Goal: Find specific fact: Find specific fact

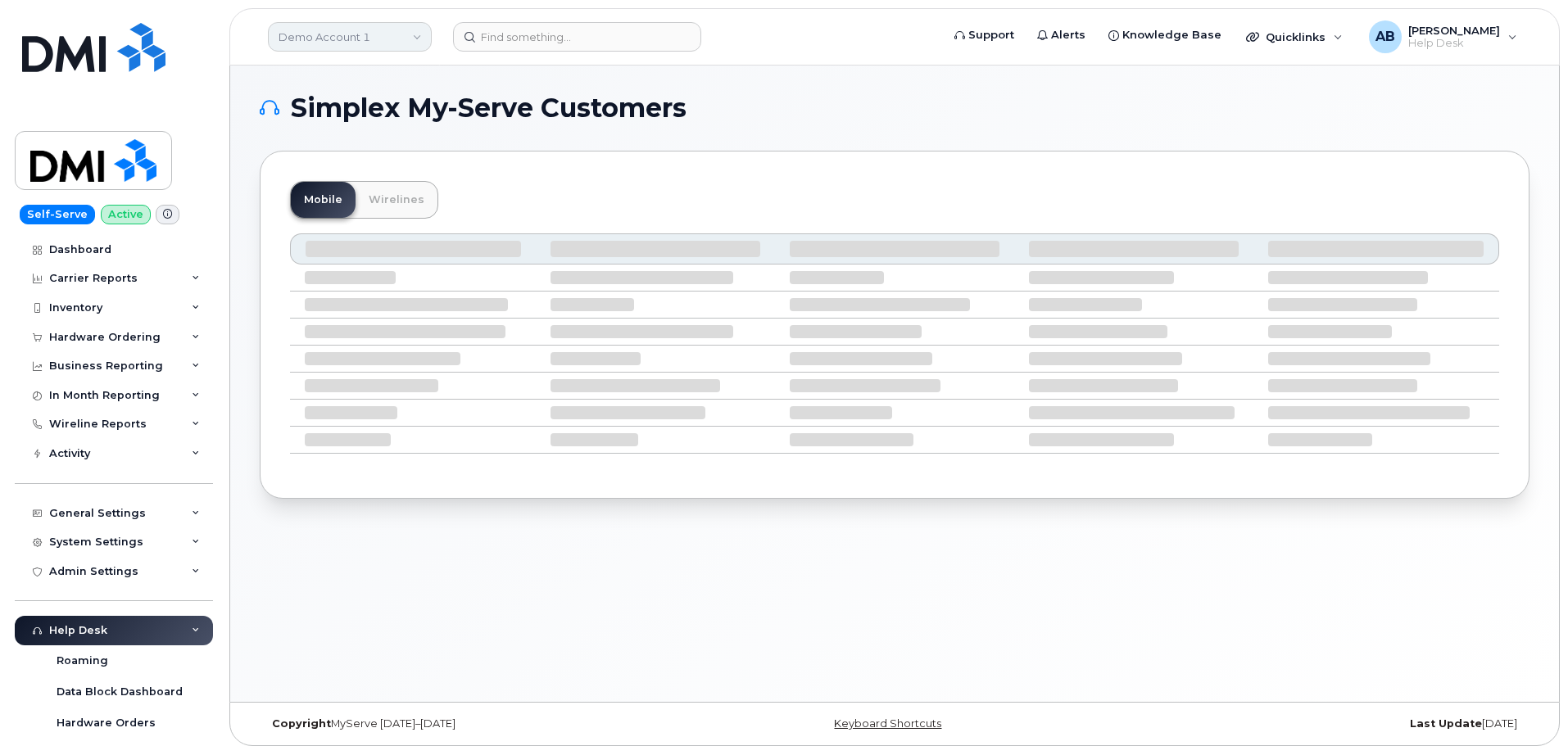
click at [381, 37] on link "Demo Account 1" at bounding box center [349, 36] width 163 height 29
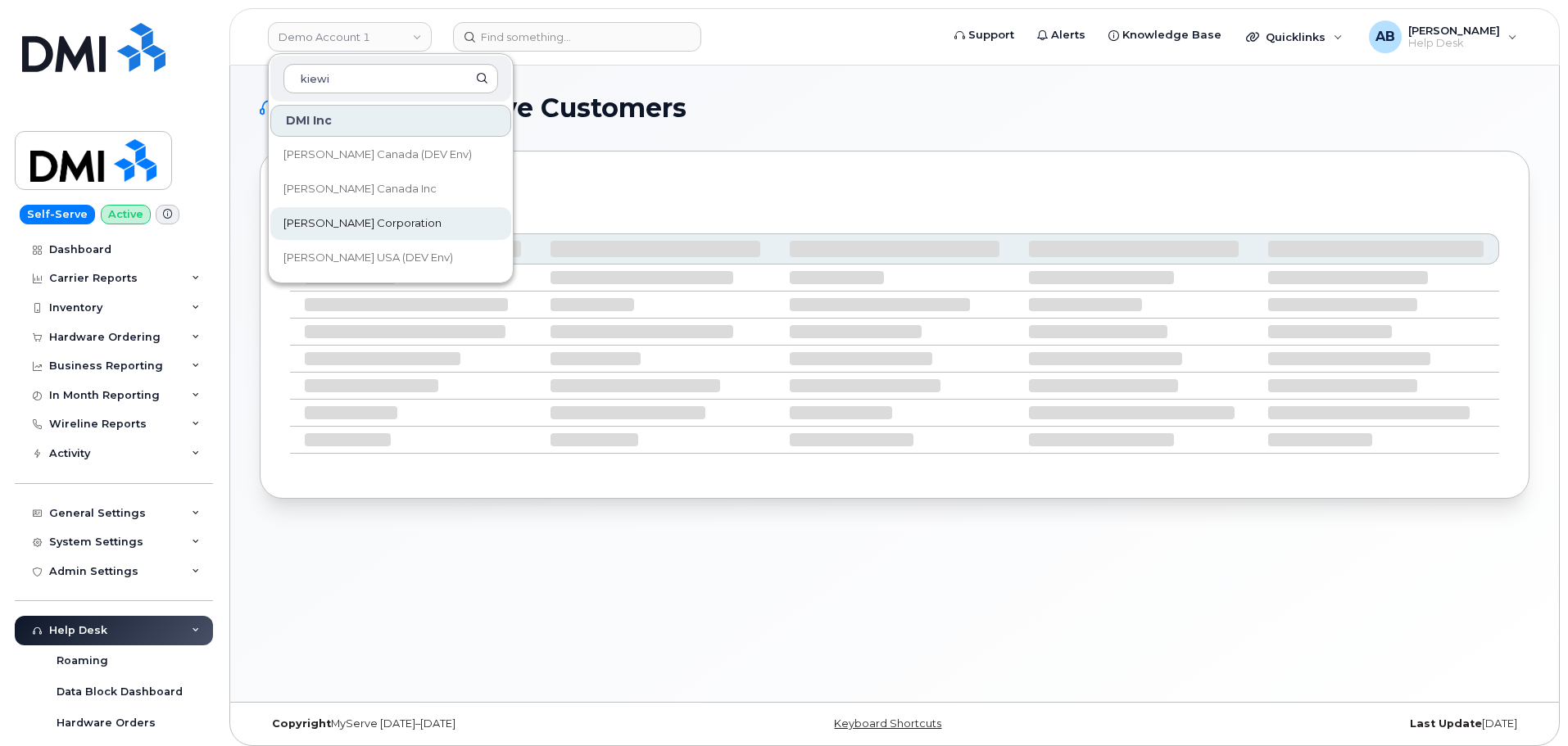
type input "kiewi"
click at [351, 224] on span "Kiewit Corporation" at bounding box center [362, 223] width 158 height 16
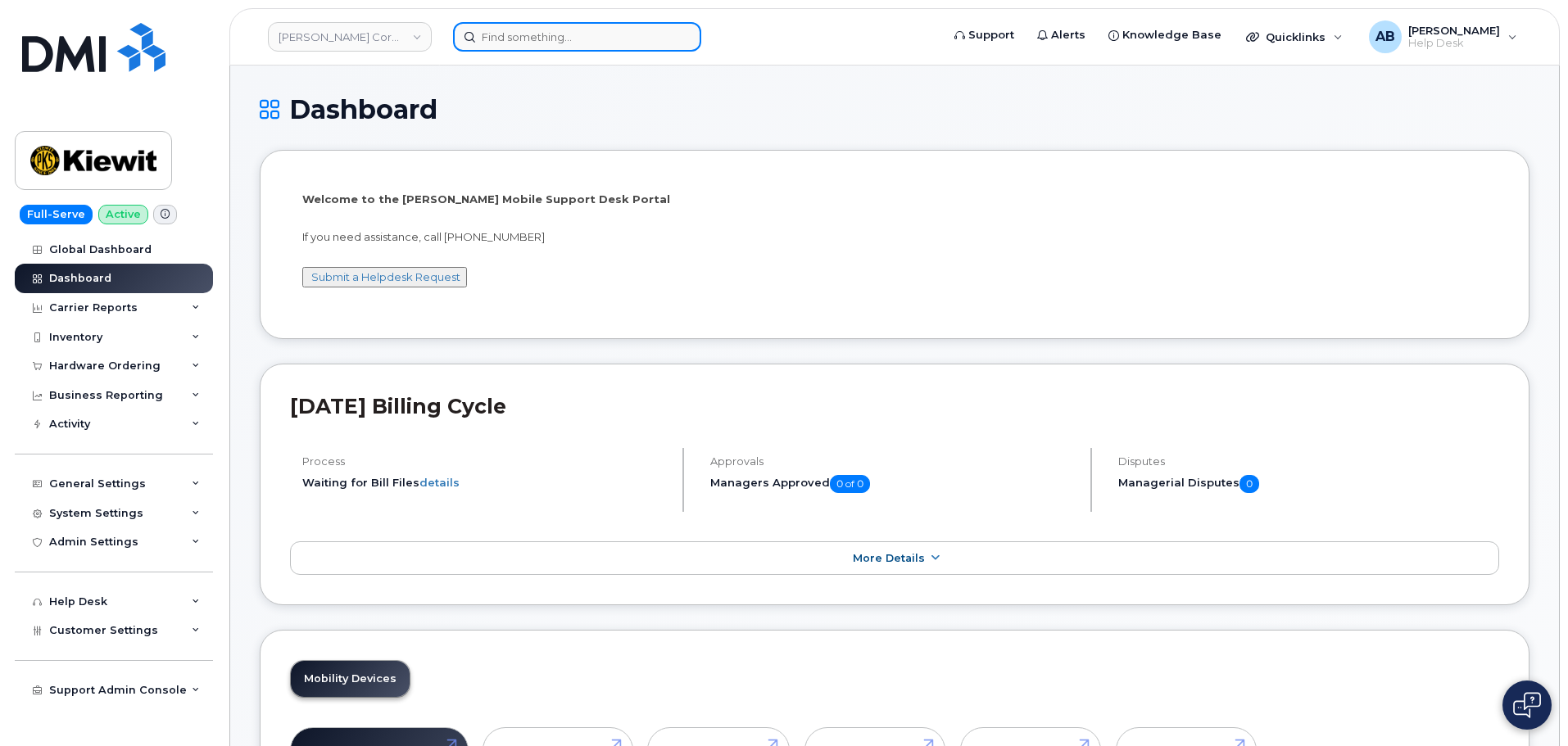
click at [577, 36] on input at bounding box center [577, 36] width 248 height 29
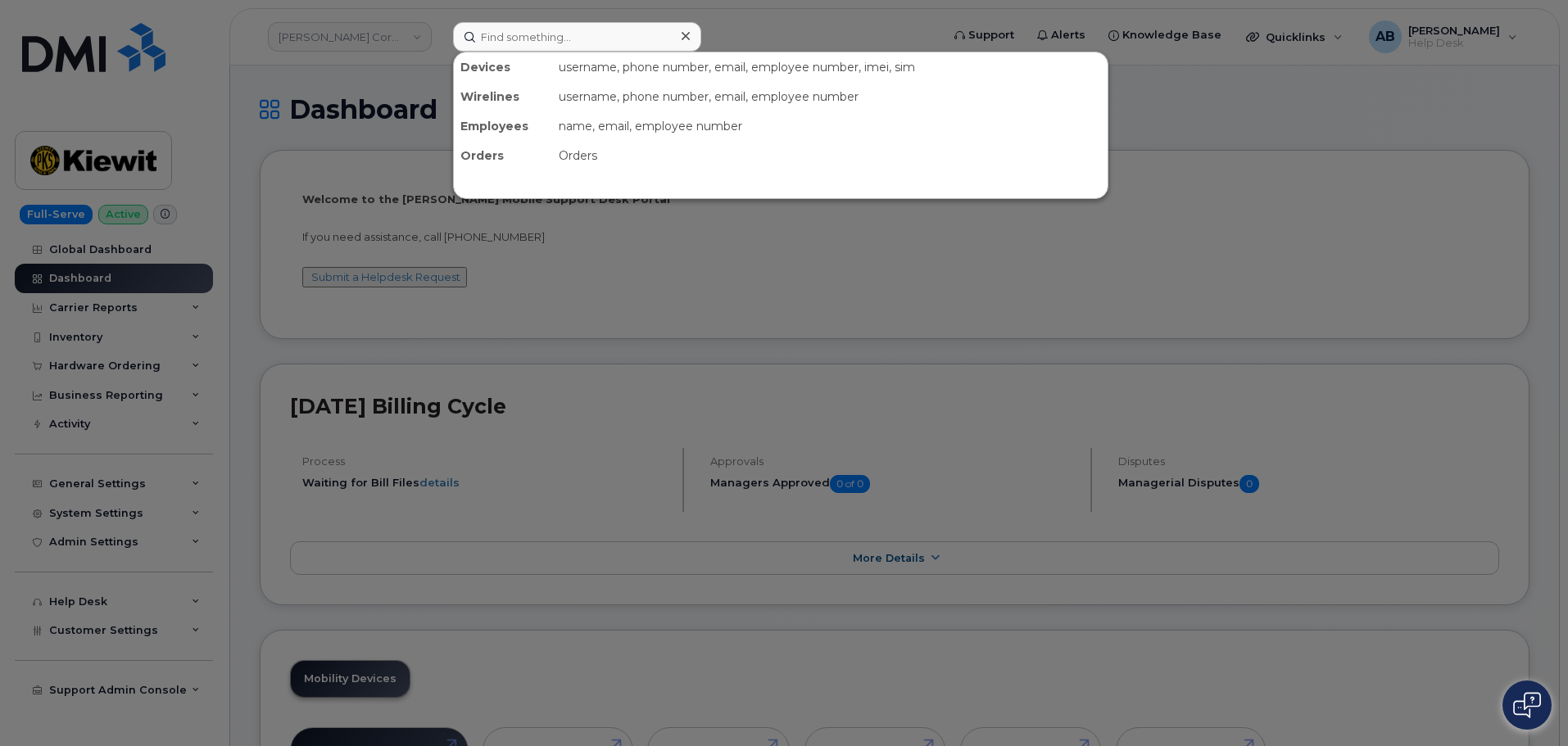
drag, startPoint x: 885, startPoint y: 25, endPoint x: 878, endPoint y: 3, distance: 23.1
click at [882, 20] on div at bounding box center [784, 373] width 1568 height 746
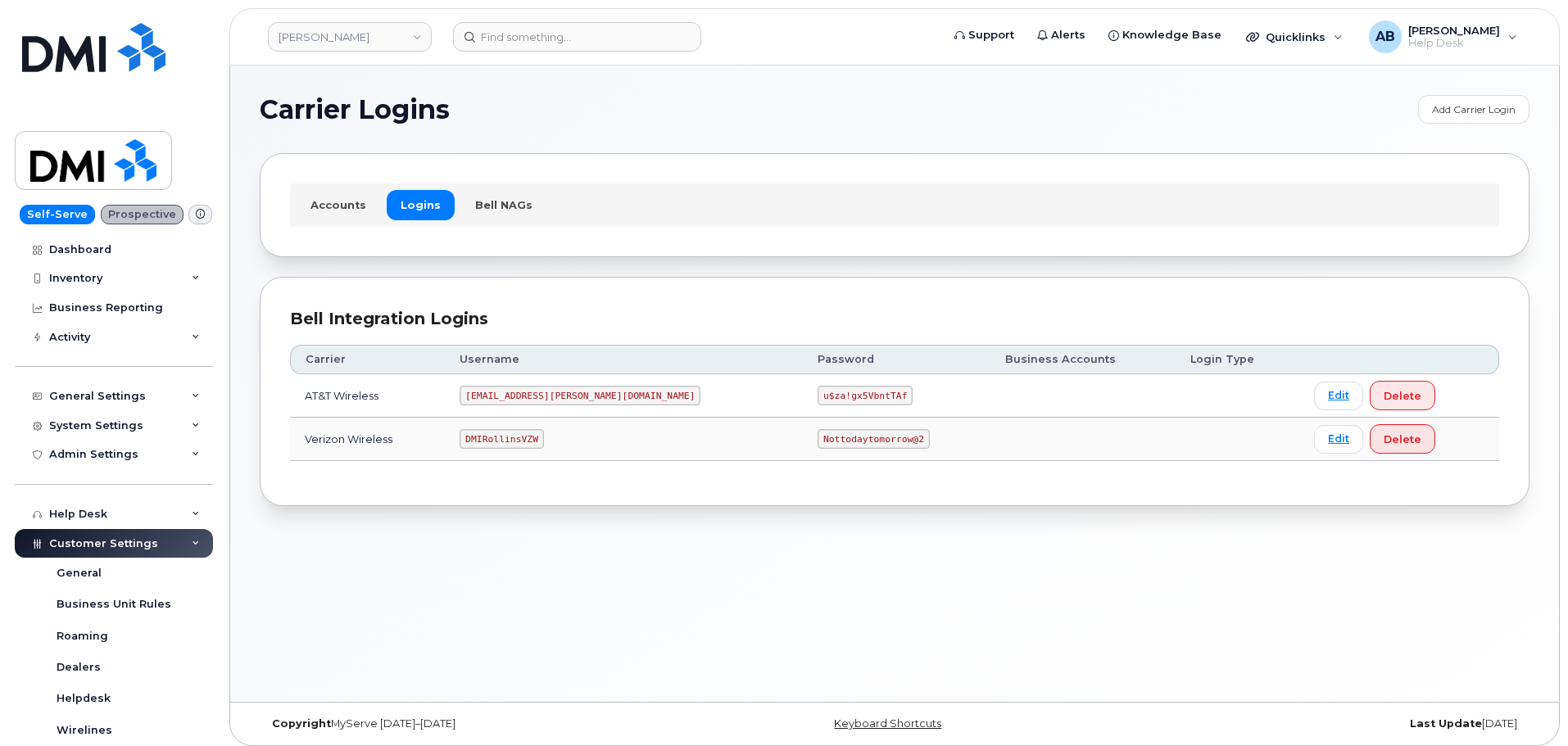
click at [537, 434] on code "DMIRollinsVZW" at bounding box center [502, 439] width 83 height 20
click at [537, 435] on code "DMIRollinsVZW" at bounding box center [502, 439] width 83 height 20
copy code "DMIRollinsVZW"
click at [818, 432] on code "Nottodaytomorrow@2" at bounding box center [874, 439] width 111 height 20
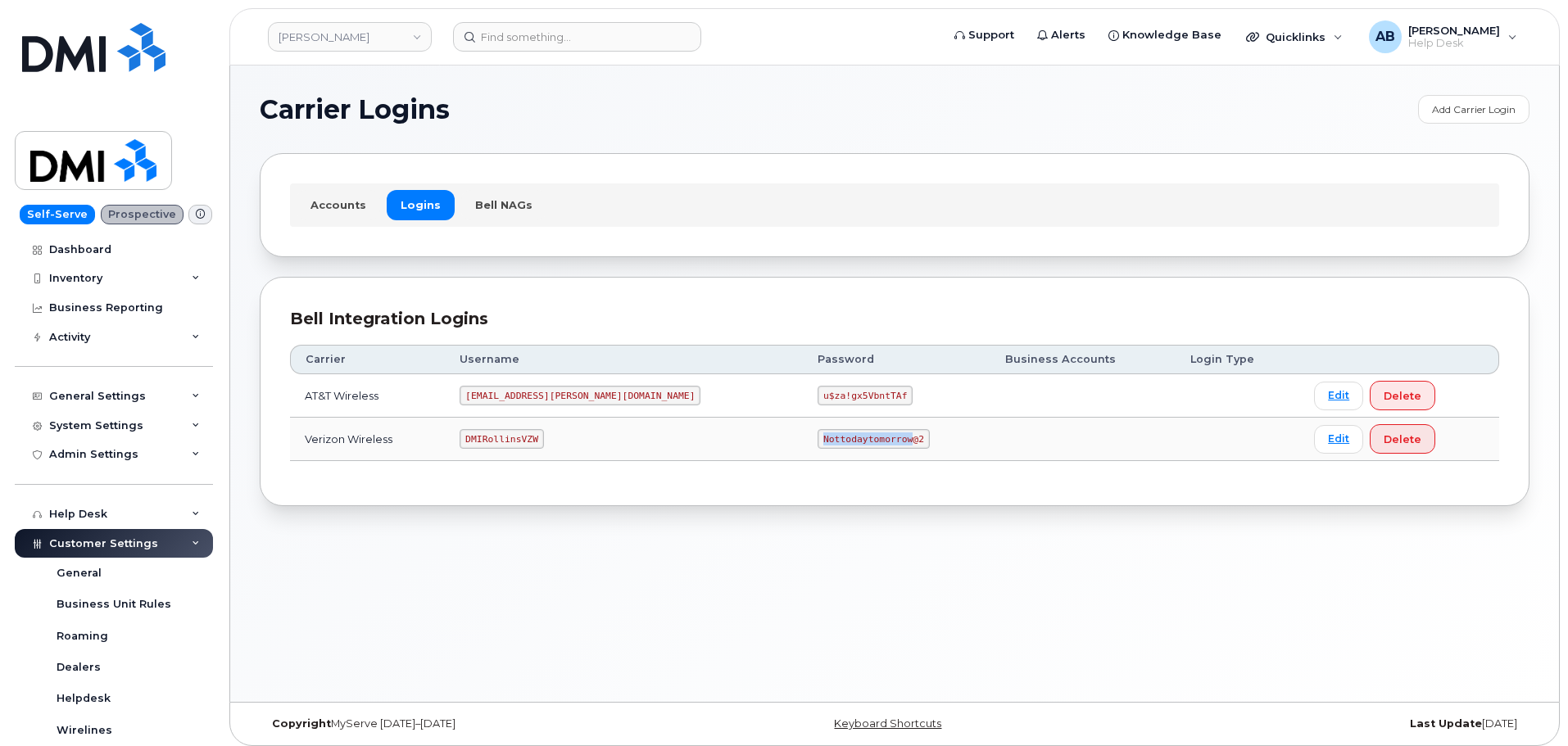
click at [818, 432] on code "Nottodaytomorrow@2" at bounding box center [874, 439] width 111 height 20
click at [547, 179] on div "Accounts Logins Bell NAGs" at bounding box center [895, 204] width 1270 height 103
